Goal: Information Seeking & Learning: Learn about a topic

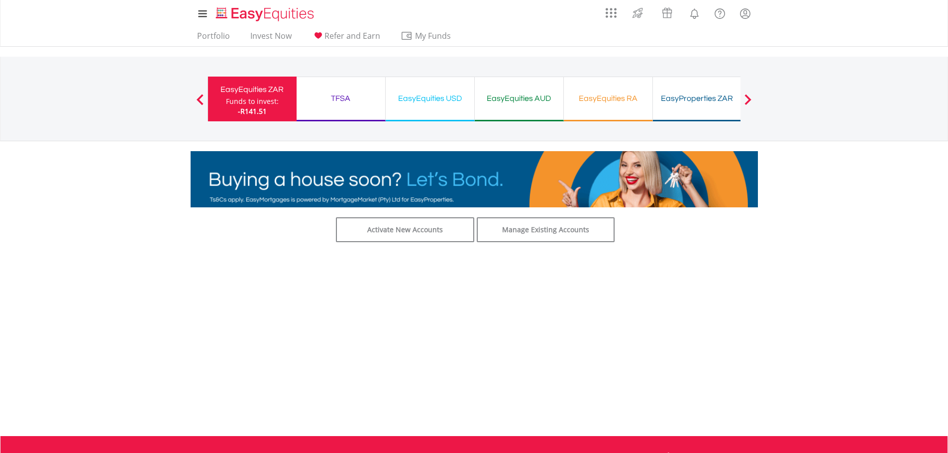
click at [746, 103] on span at bounding box center [747, 99] width 7 height 11
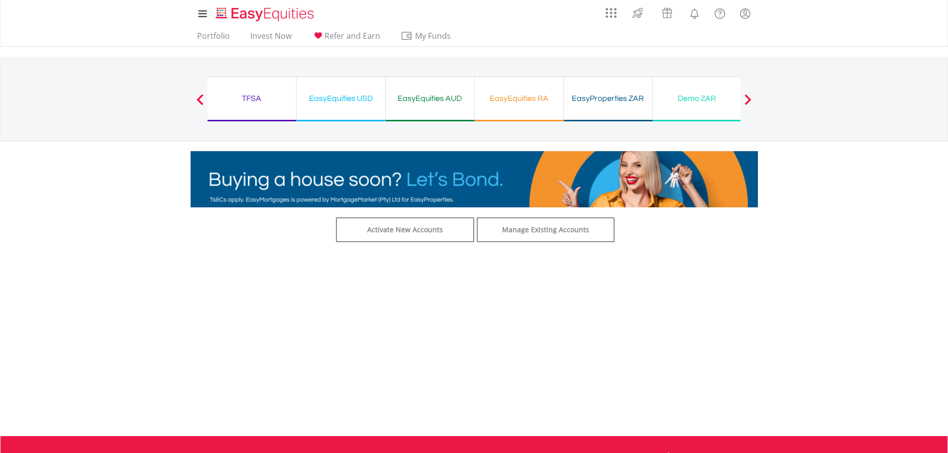
click at [197, 101] on button "Previous" at bounding box center [200, 104] width 20 height 10
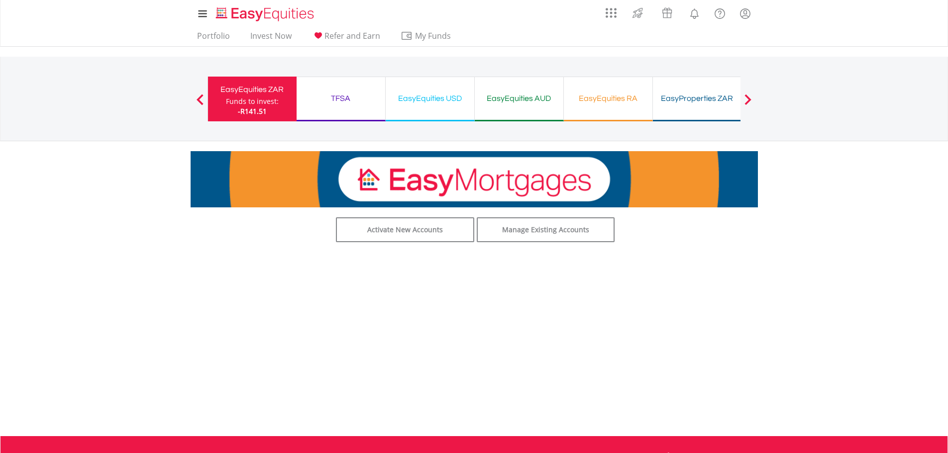
click at [265, 104] on div "Funds to invest:" at bounding box center [252, 102] width 53 height 10
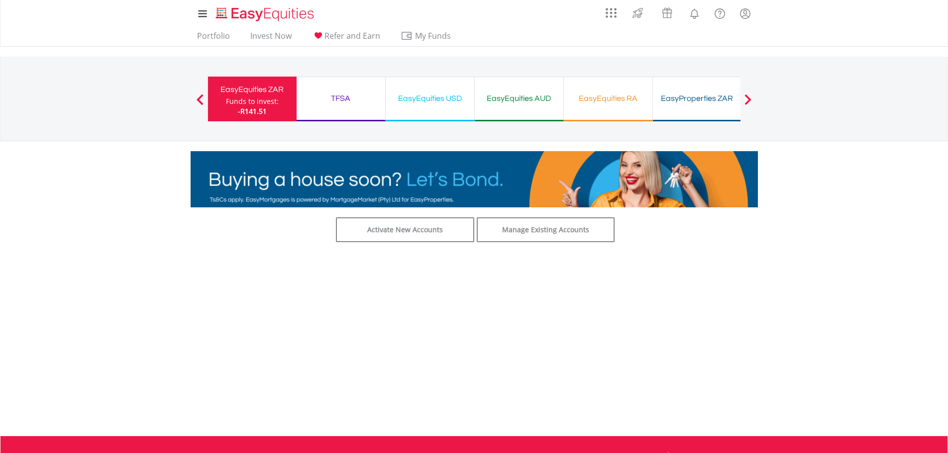
click at [265, 104] on div "Funds to invest:" at bounding box center [252, 102] width 53 height 10
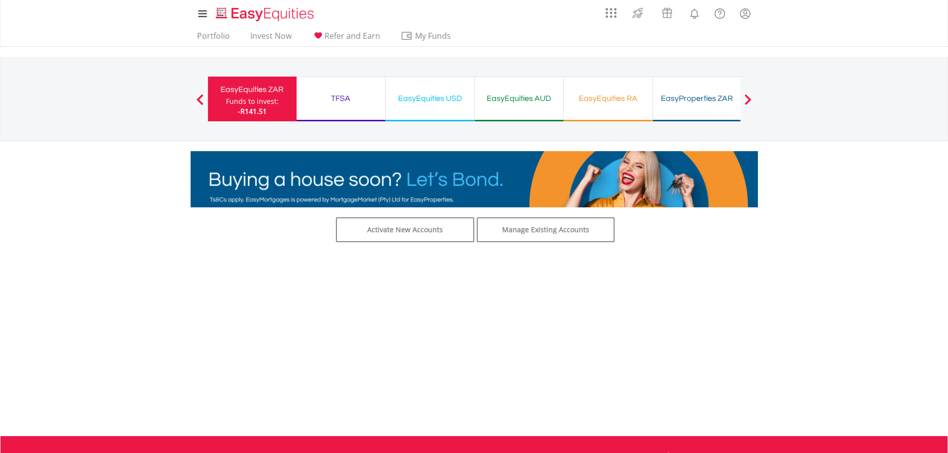
click at [458, 102] on div "EasyEquities USD" at bounding box center [430, 99] width 77 height 14
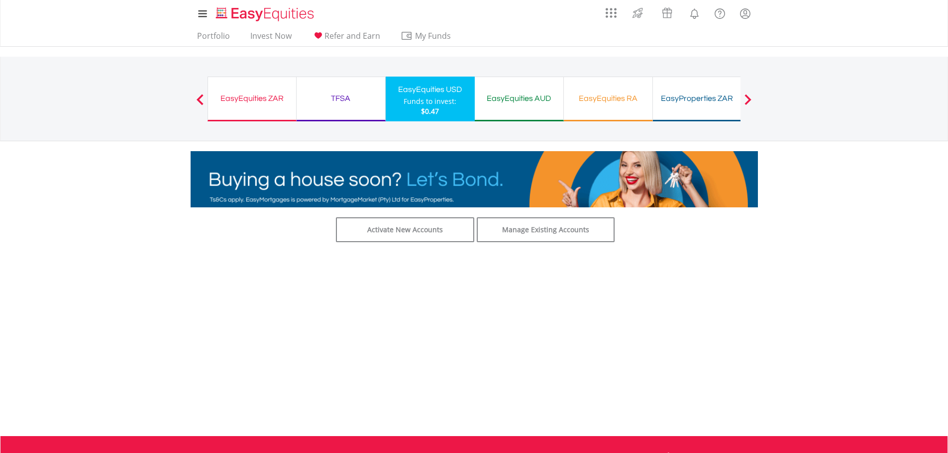
click at [514, 97] on div "EasyEquities AUD" at bounding box center [519, 99] width 77 height 14
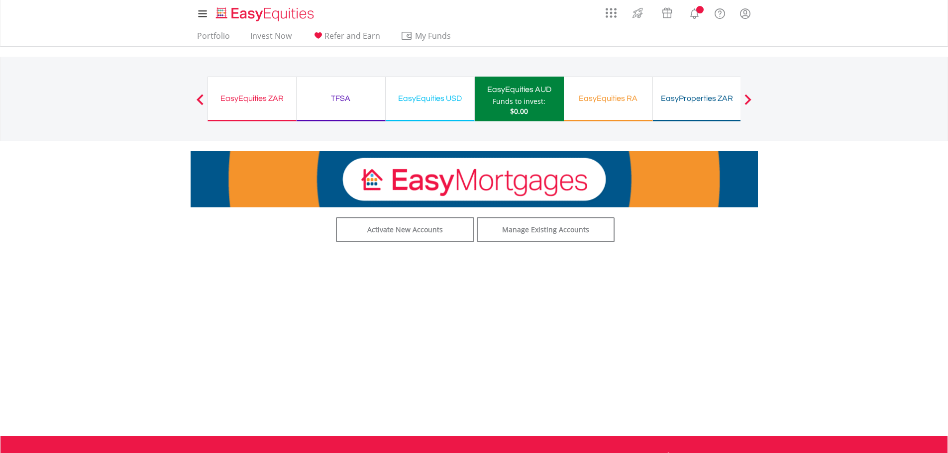
click at [606, 96] on div "EasyEquities RA" at bounding box center [608, 99] width 77 height 14
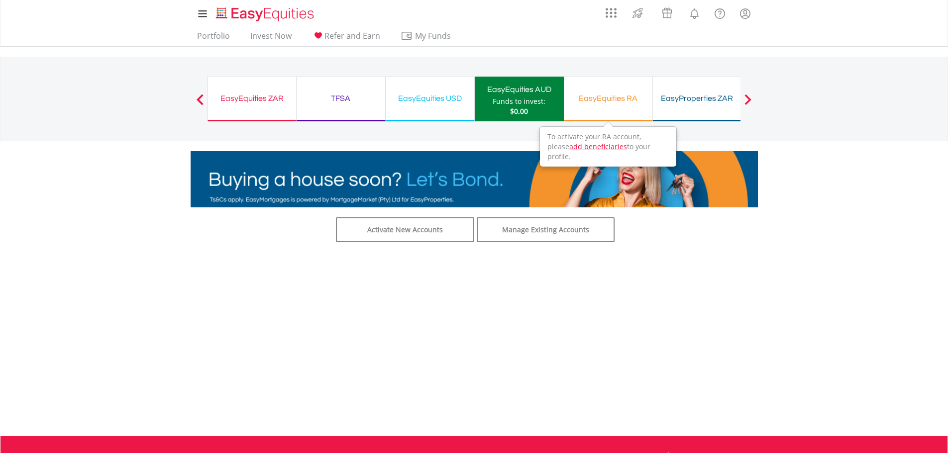
click at [247, 100] on div "EasyEquities ZAR" at bounding box center [252, 99] width 76 height 14
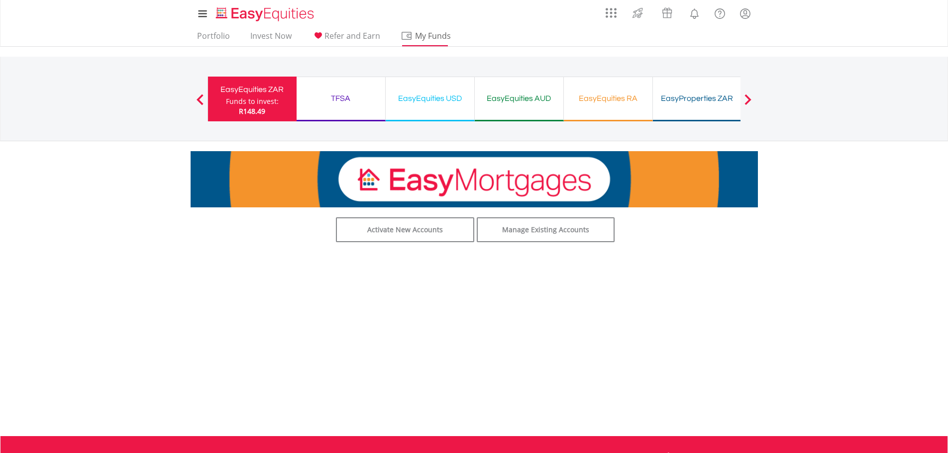
drag, startPoint x: 246, startPoint y: 96, endPoint x: 416, endPoint y: 31, distance: 181.4
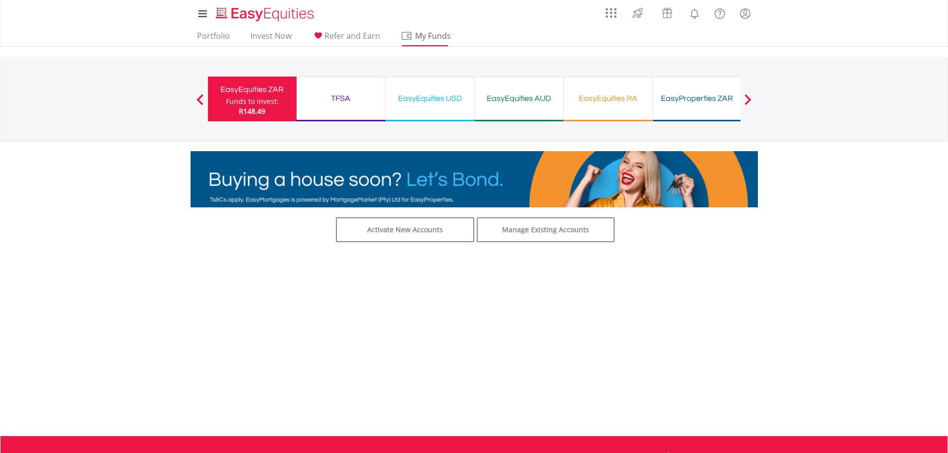
click at [246, 96] on div "EasyEquities ZAR" at bounding box center [252, 90] width 77 height 14
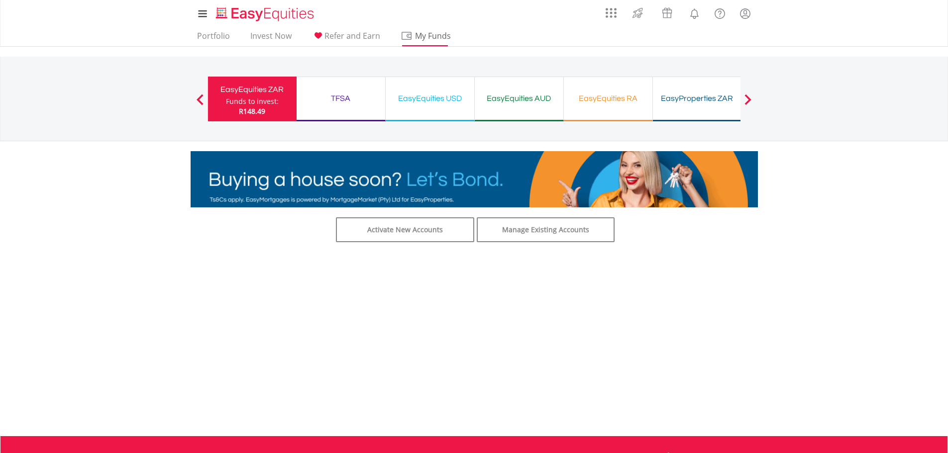
click at [416, 31] on span "My Funds" at bounding box center [433, 35] width 65 height 13
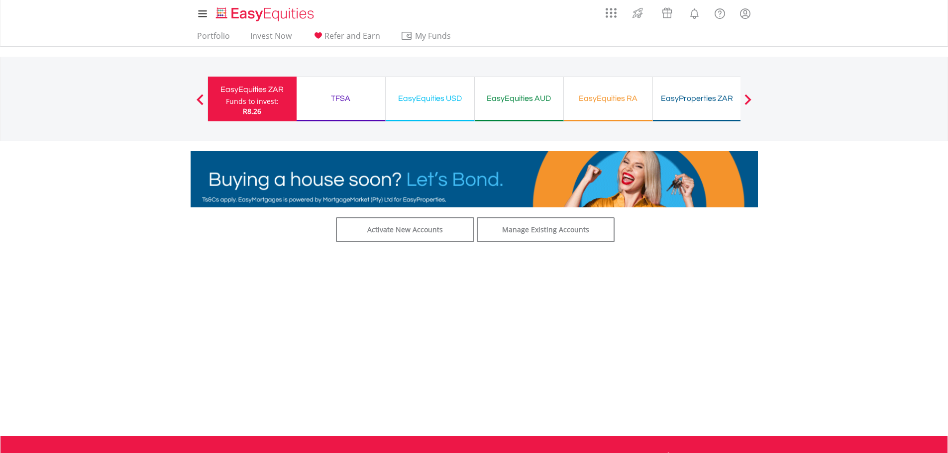
click at [699, 98] on div "EasyProperties ZAR" at bounding box center [697, 99] width 77 height 14
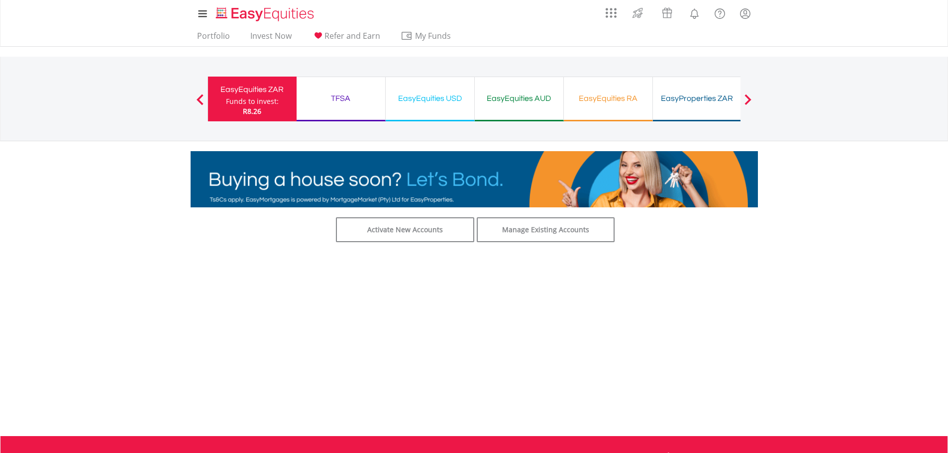
click at [528, 95] on div "EasyEquities AUD" at bounding box center [519, 99] width 77 height 14
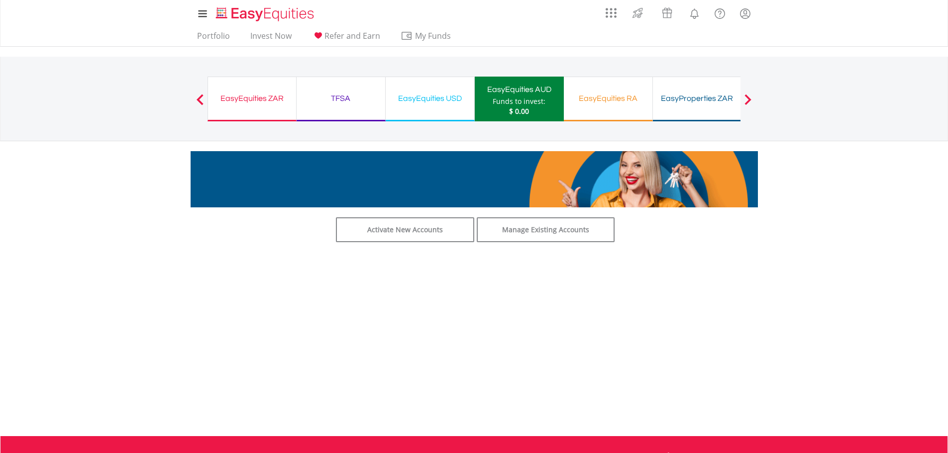
click at [344, 94] on div "TFSA" at bounding box center [341, 99] width 77 height 14
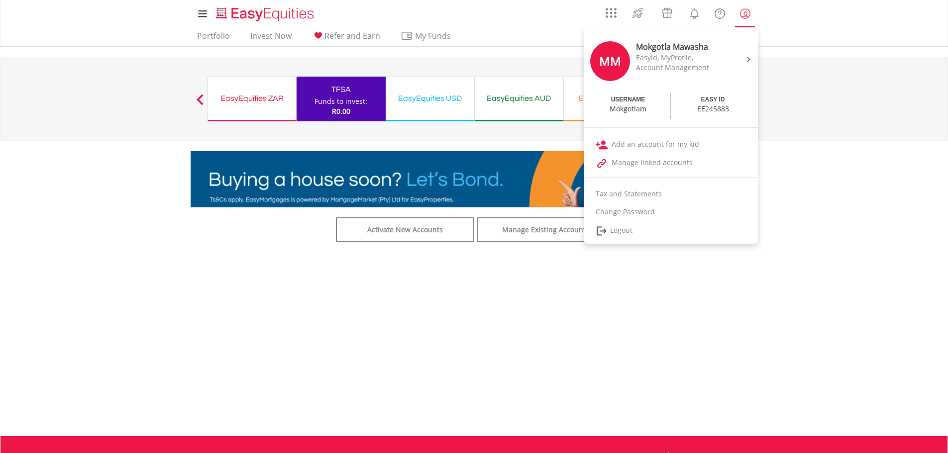
click at [742, 12] on lord-icon "My Profile" at bounding box center [745, 13] width 12 height 12
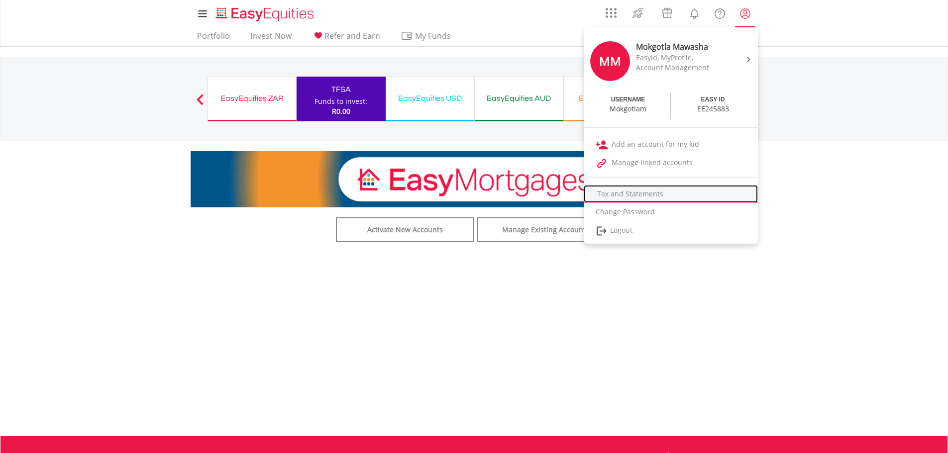
click at [642, 189] on link "Tax and Statements" at bounding box center [671, 194] width 174 height 18
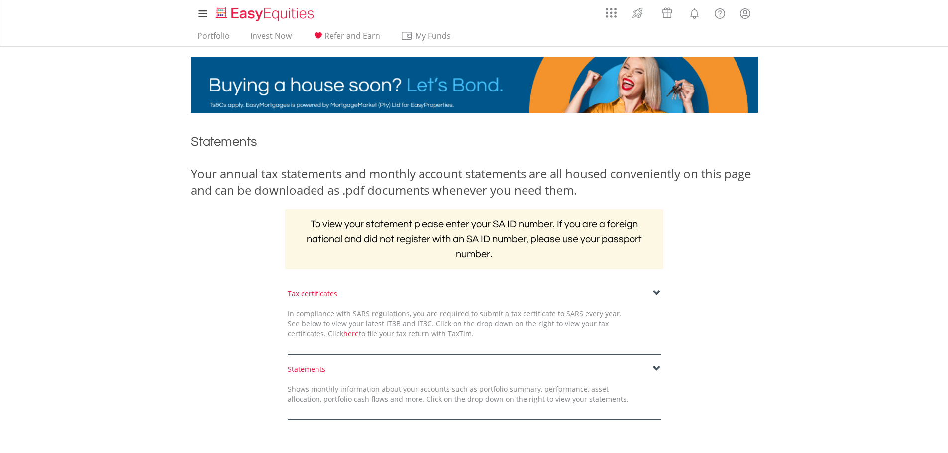
click at [733, 320] on div "Tax certificates In compliance with SARS regulations, you are required to submi…" at bounding box center [474, 322] width 582 height 66
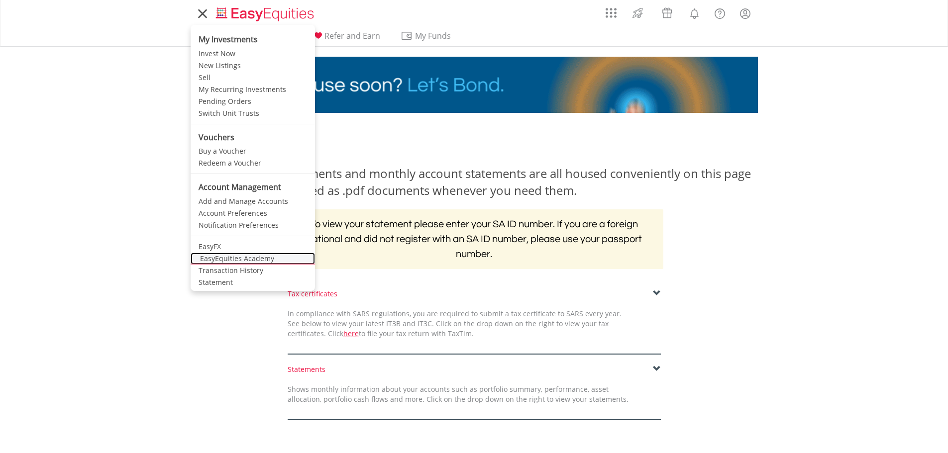
click at [245, 258] on link "EasyEquities Academy" at bounding box center [253, 259] width 124 height 12
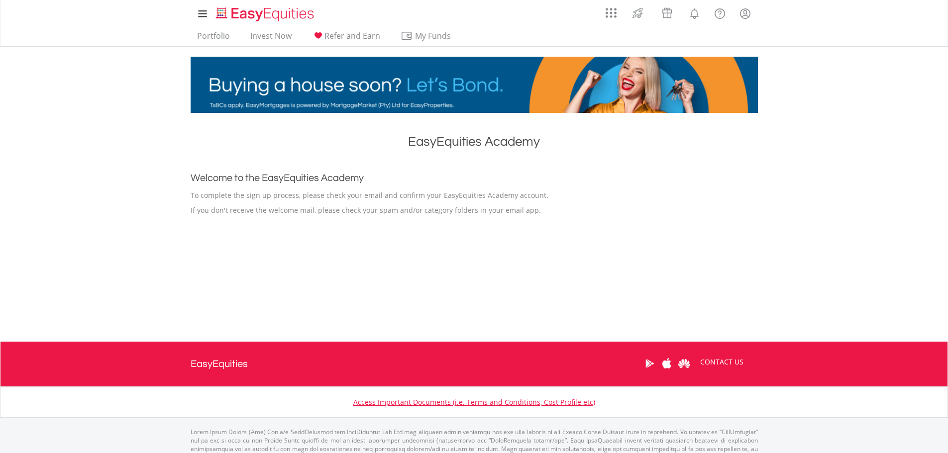
click at [502, 288] on div "EasyEquities Academy Welcome to the EasyEquities Academy To complete the sign u…" at bounding box center [474, 222] width 582 height 199
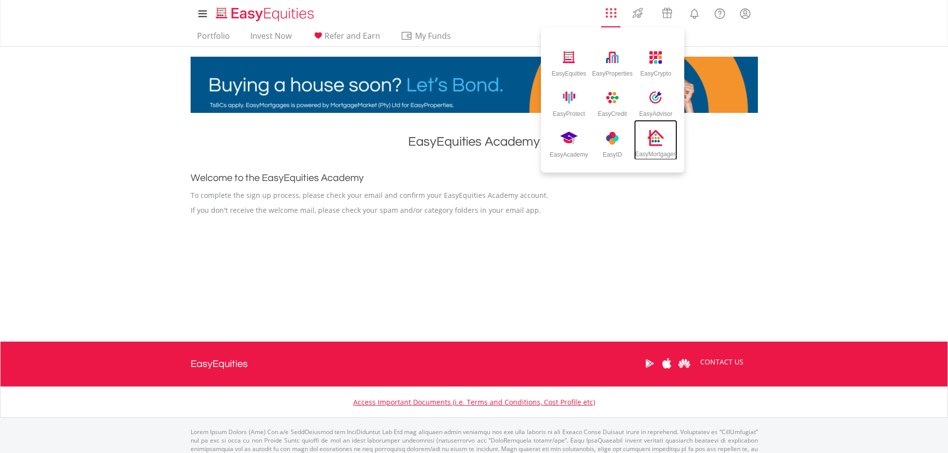
click at [663, 146] on img at bounding box center [656, 138] width 16 height 16
